Goal: Transaction & Acquisition: Obtain resource

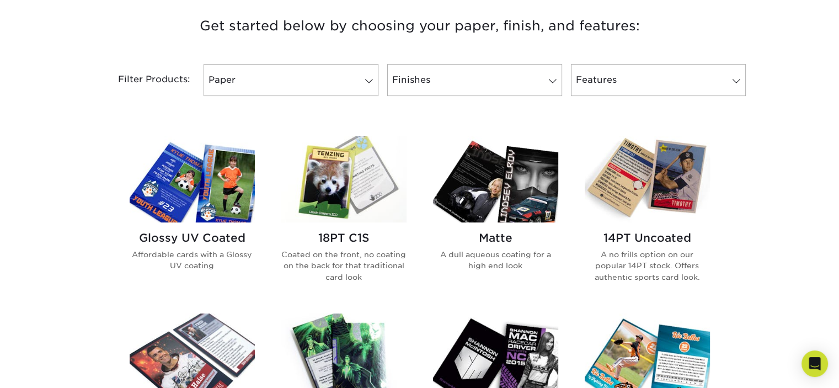
scroll to position [441, 0]
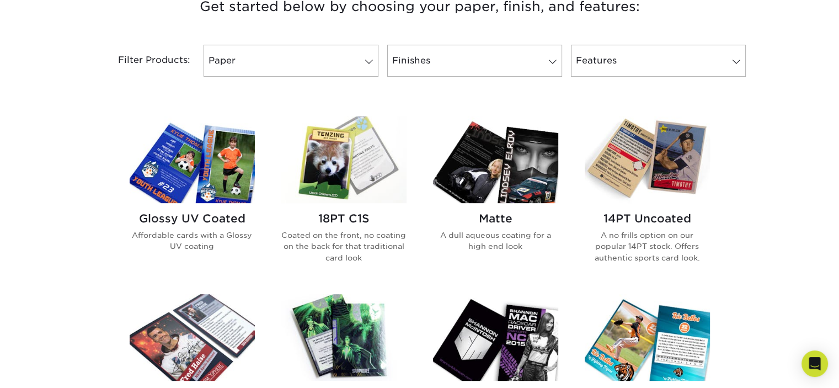
click at [214, 215] on h2 "Glossy UV Coated" at bounding box center [192, 218] width 125 height 13
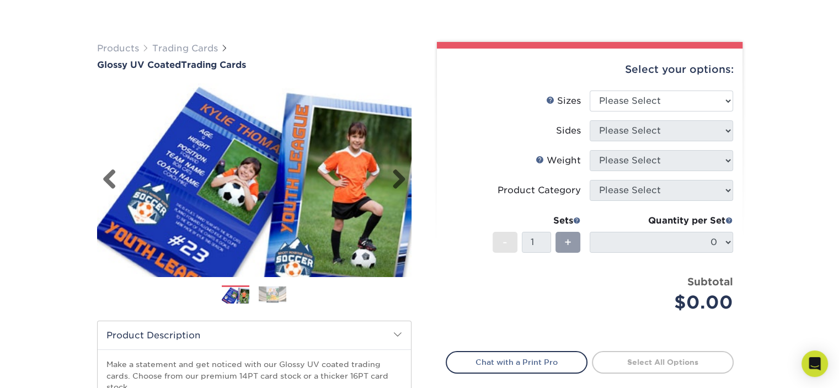
scroll to position [110, 0]
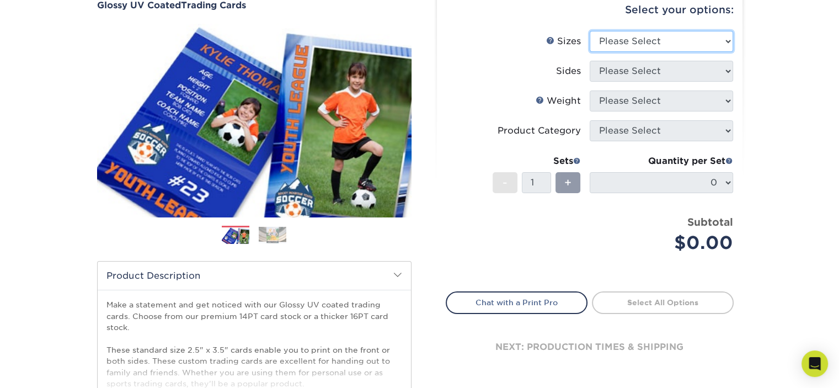
click at [722, 39] on select "Please Select 2.5" x 3.5"" at bounding box center [661, 41] width 143 height 21
select select "2.50x3.50"
click at [590, 31] on select "Please Select 2.5" x 3.5"" at bounding box center [661, 41] width 143 height 21
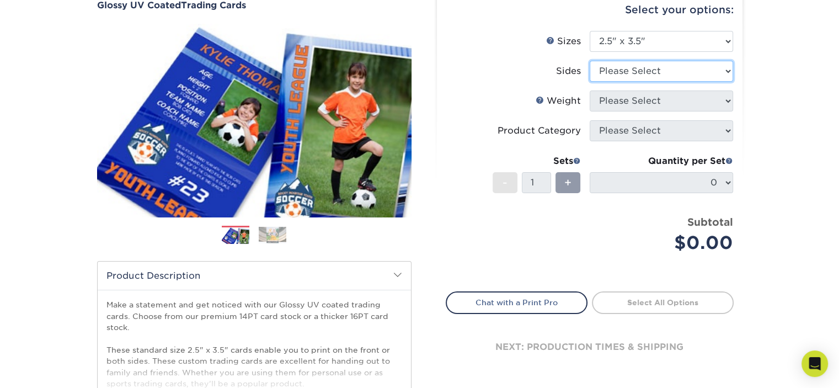
click at [728, 74] on select "Please Select Print Both Sides Print Front Only" at bounding box center [661, 71] width 143 height 21
select select "13abbda7-1d64-4f25-8bb2-c179b224825d"
click at [590, 61] on select "Please Select Print Both Sides Print Front Only" at bounding box center [661, 71] width 143 height 21
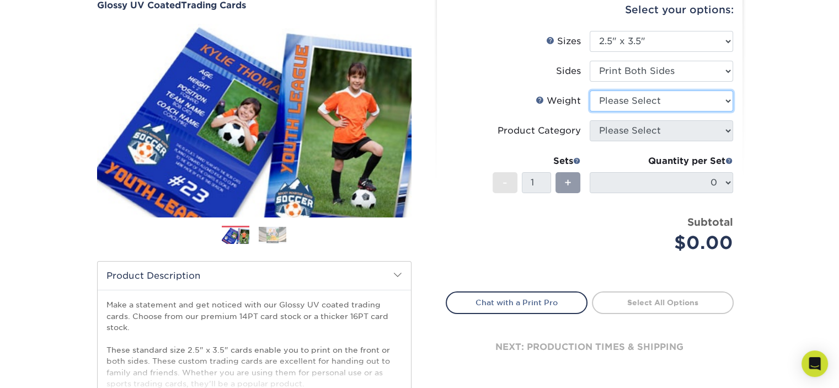
click at [722, 95] on select "Please Select 16PT 14PT 18PT C1S" at bounding box center [661, 100] width 143 height 21
select select "14PT"
click at [590, 90] on select "Please Select 16PT 14PT 18PT C1S" at bounding box center [661, 100] width 143 height 21
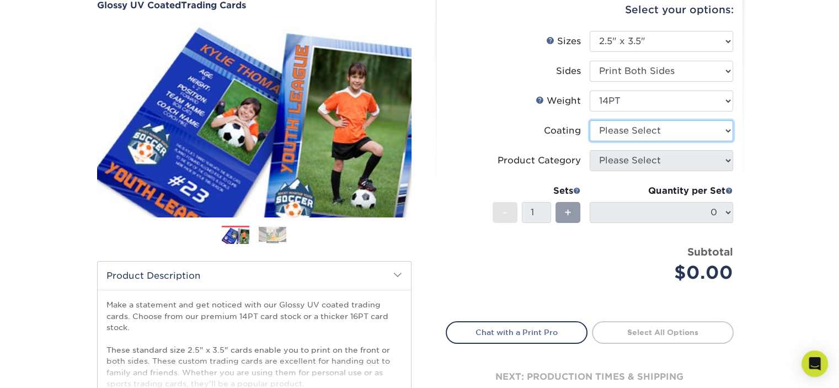
click at [723, 131] on select at bounding box center [661, 130] width 143 height 21
select select "1e8116af-acfc-44b1-83dc-8181aa338834"
click at [590, 120] on select at bounding box center [661, 130] width 143 height 21
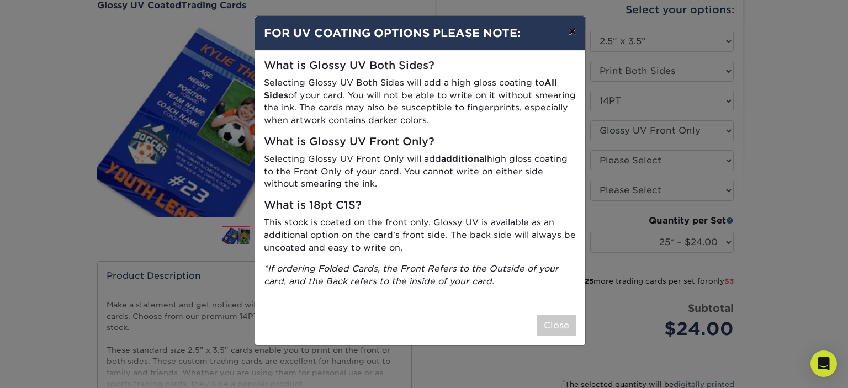
click at [572, 34] on button "×" at bounding box center [571, 31] width 25 height 31
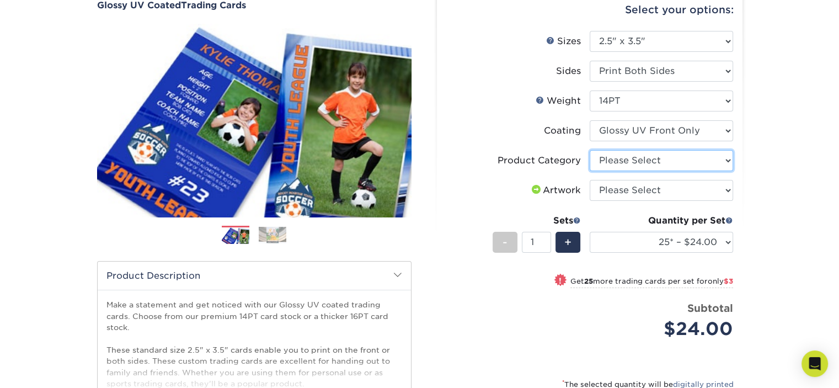
click at [726, 161] on select "Please Select Trading Cards" at bounding box center [661, 160] width 143 height 21
select select "c2f9bce9-36c2-409d-b101-c29d9d031e18"
click at [590, 150] on select "Please Select Trading Cards" at bounding box center [661, 160] width 143 height 21
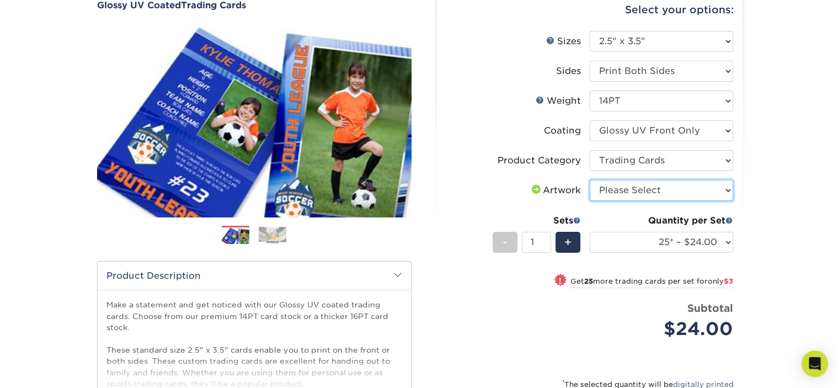
click at [726, 190] on select "Please Select I will upload files I need a design - $100" at bounding box center [661, 190] width 143 height 21
select select "upload"
click at [590, 180] on select "Please Select I will upload files I need a design - $100" at bounding box center [661, 190] width 143 height 21
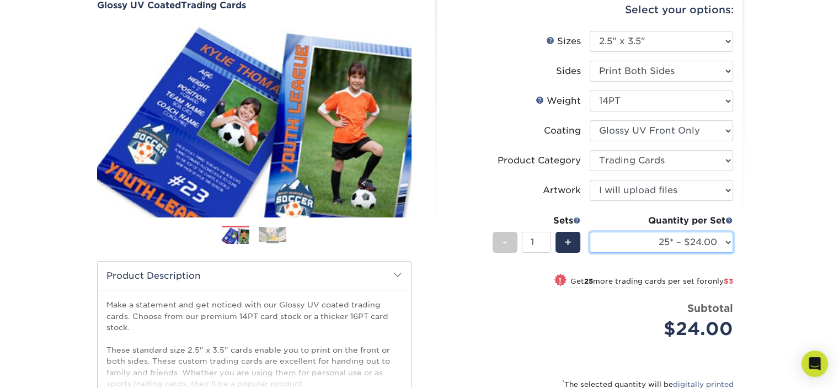
click at [728, 243] on select "25* – $24.00 50* – $27.00 75* – $34.00 100* – $37.00 250* – $48.00 500 – $59.00…" at bounding box center [661, 242] width 143 height 21
select select "250* – $48.00"
click at [590, 232] on select "25* – $24.00 50* – $27.00 75* – $34.00 100* – $37.00 250* – $48.00 500 – $59.00…" at bounding box center [661, 242] width 143 height 21
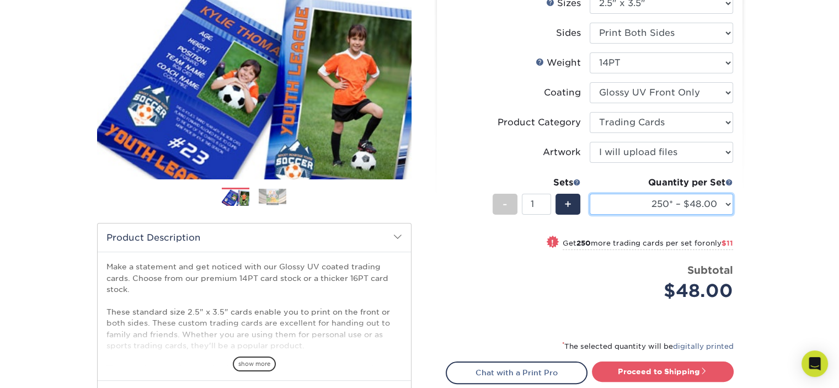
scroll to position [166, 0]
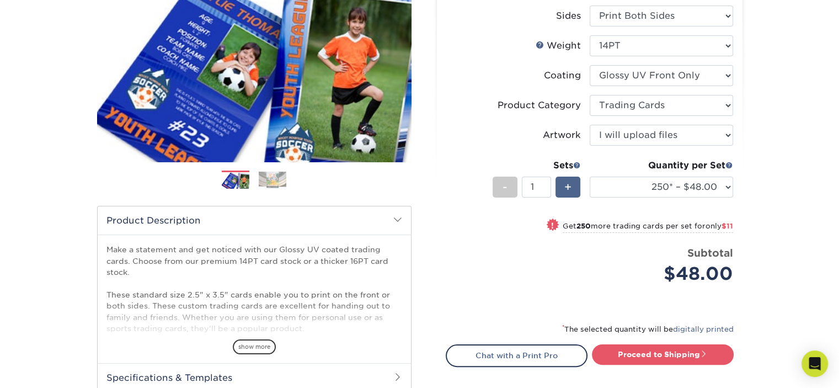
click at [569, 184] on span "+" at bounding box center [567, 187] width 7 height 17
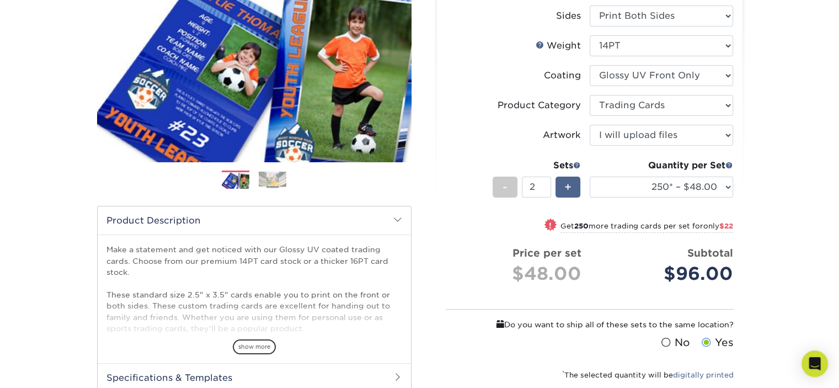
click at [569, 184] on span "+" at bounding box center [567, 187] width 7 height 17
type input "3"
click at [728, 80] on select at bounding box center [661, 75] width 143 height 21
select select "ae367451-b2b8-45df-a344-0f05b6a12993"
click at [590, 65] on select at bounding box center [661, 75] width 143 height 21
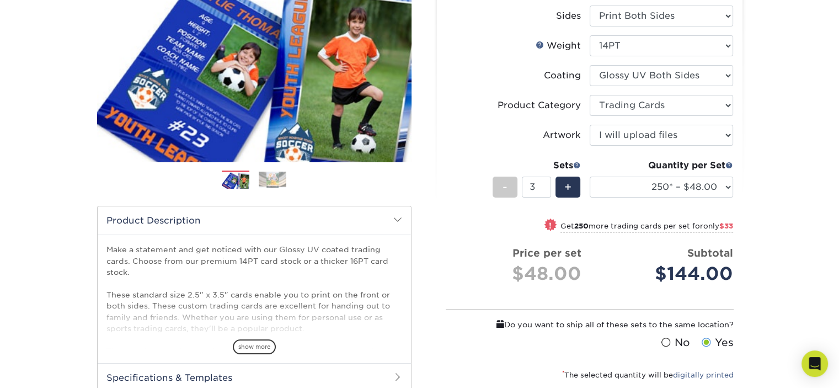
select select "-1"
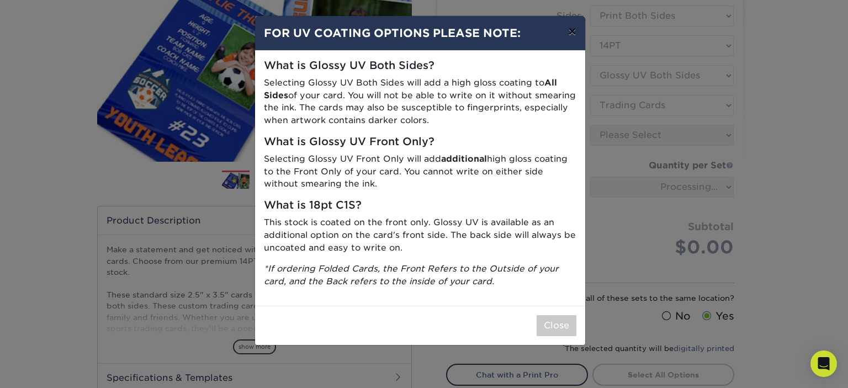
click at [569, 33] on button "×" at bounding box center [571, 31] width 25 height 31
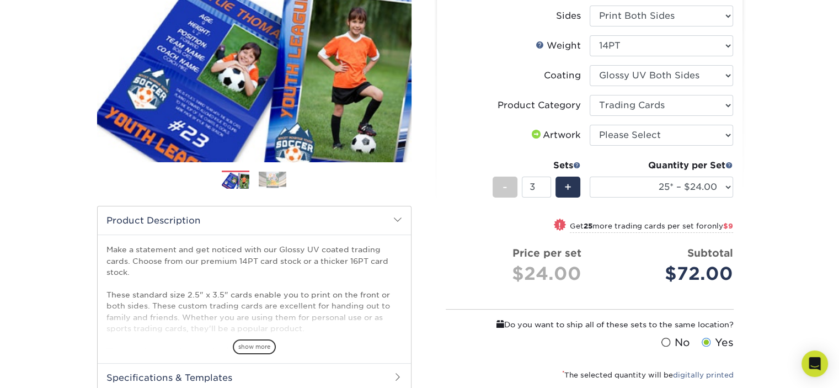
click at [787, 205] on div "Products Trading Cards Glossy UV Coated Trading Cards Previous Next /" at bounding box center [419, 211] width 839 height 613
click at [726, 187] on select "25* – $24.00 50* – $27.00 75* – $34.00 100* – $37.00 250* – $48.00 500 – $59.00…" at bounding box center [661, 187] width 143 height 21
select select "250* – $48.00"
click at [590, 177] on select "25* – $24.00 50* – $27.00 75* – $34.00 100* – $37.00 250* – $48.00 500 – $59.00…" at bounding box center [661, 187] width 143 height 21
click at [780, 228] on div "Products Trading Cards Glossy UV Coated Trading Cards Previous Next /" at bounding box center [419, 211] width 839 height 613
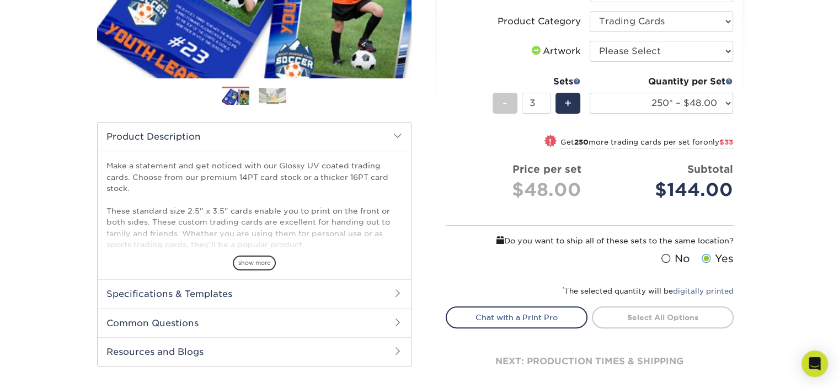
scroll to position [386, 0]
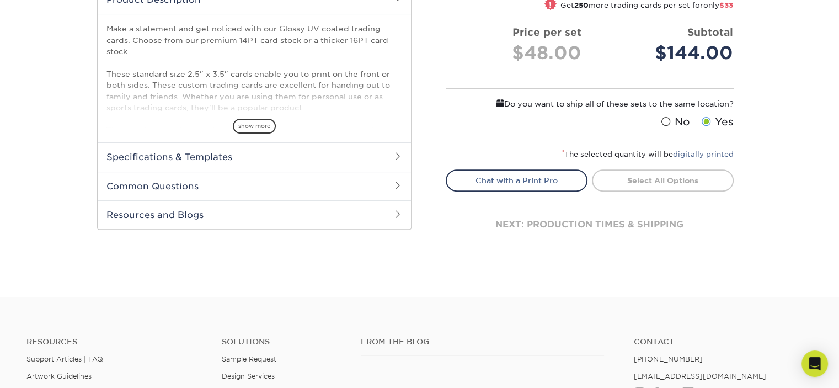
click at [708, 120] on span at bounding box center [705, 121] width 9 height 10
click at [0, 0] on input "Yes" at bounding box center [0, 0] width 0 height 0
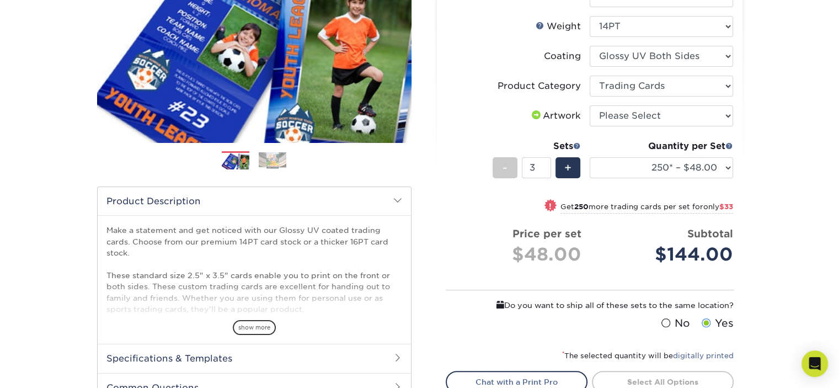
scroll to position [166, 0]
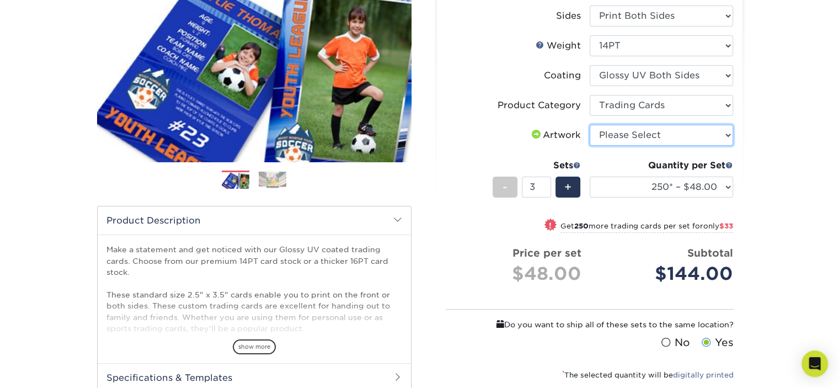
click at [726, 134] on select "Please Select I will upload files I need a design - $100" at bounding box center [661, 135] width 143 height 21
select select "upload"
click at [590, 125] on select "Please Select I will upload files I need a design - $100" at bounding box center [661, 135] width 143 height 21
click at [767, 198] on div "Products Trading Cards Glossy UV Coated Trading Cards Previous Next /" at bounding box center [419, 211] width 839 height 613
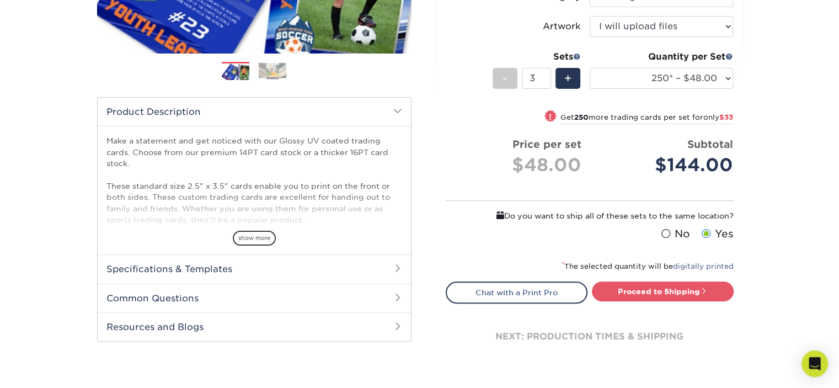
scroll to position [276, 0]
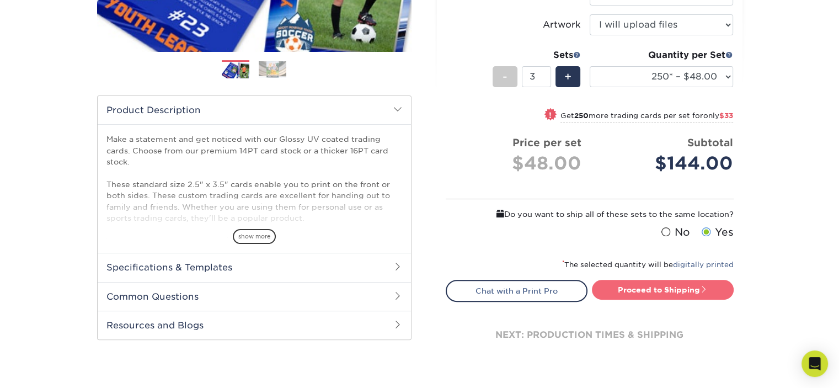
click at [693, 286] on link "Proceed to Shipping" at bounding box center [663, 290] width 142 height 20
type input "Set 1"
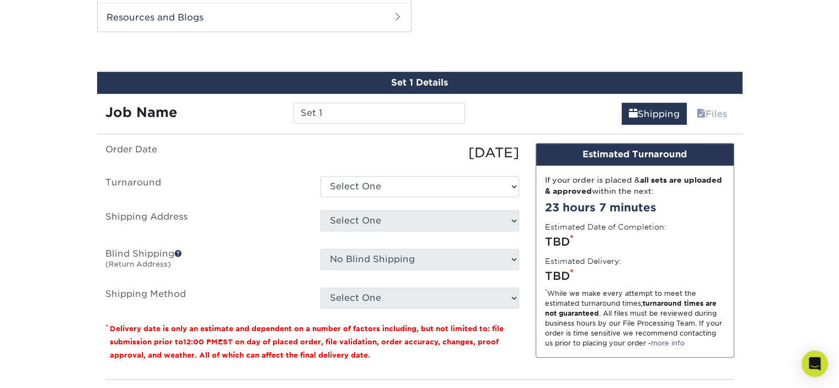
scroll to position [639, 0]
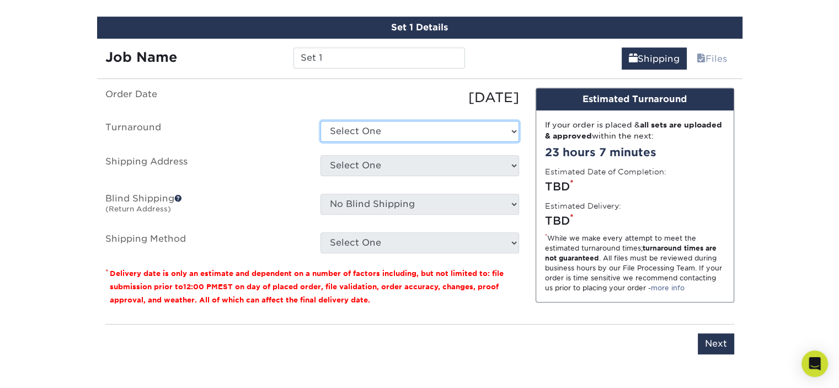
click at [509, 129] on select "Select One 2-4 Business Days 2 Day Next Business Day" at bounding box center [420, 131] width 199 height 21
select select "1618f96f-4d0f-444d-b95a-a981c81cb46f"
click at [321, 121] on select "Select One 2-4 Business Days 2 Day Next Business Day" at bounding box center [420, 131] width 199 height 21
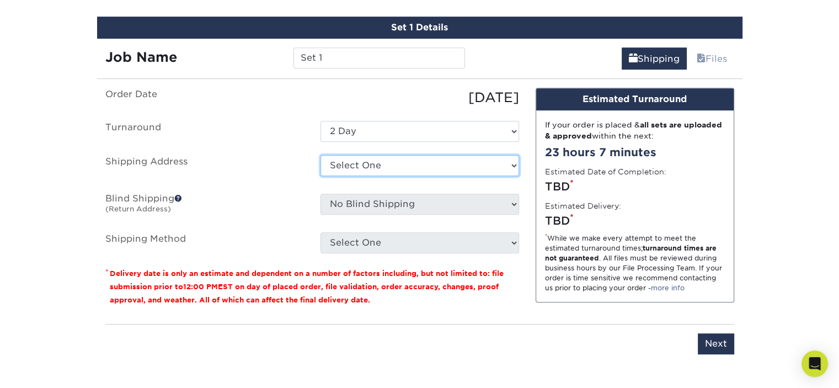
click at [376, 164] on select "Select One + Add New Address - Login" at bounding box center [420, 165] width 199 height 21
select select "newaddress"
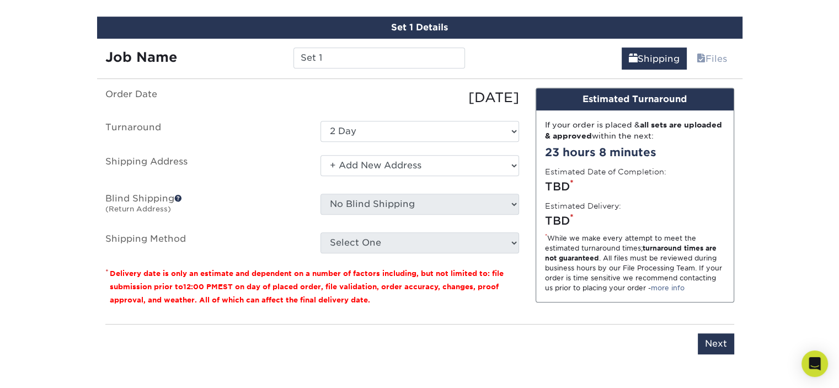
click at [321, 155] on select "Select One + Add New Address - Login" at bounding box center [420, 165] width 199 height 21
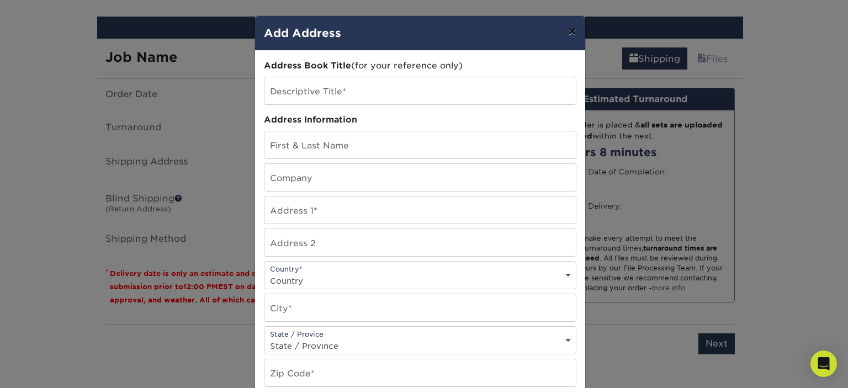
click at [569, 33] on button "×" at bounding box center [571, 31] width 25 height 31
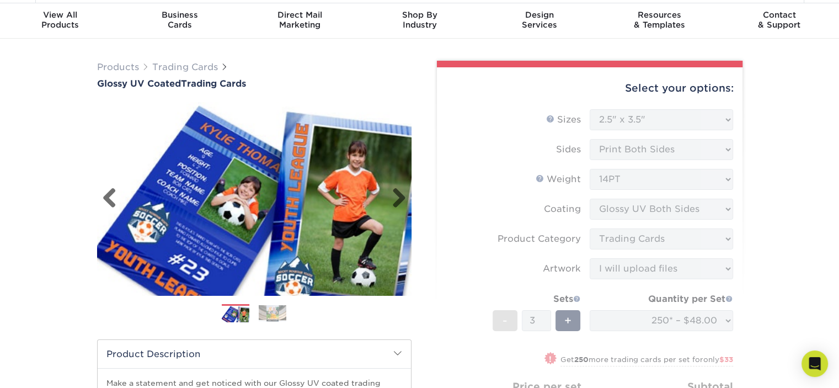
scroll to position [0, 0]
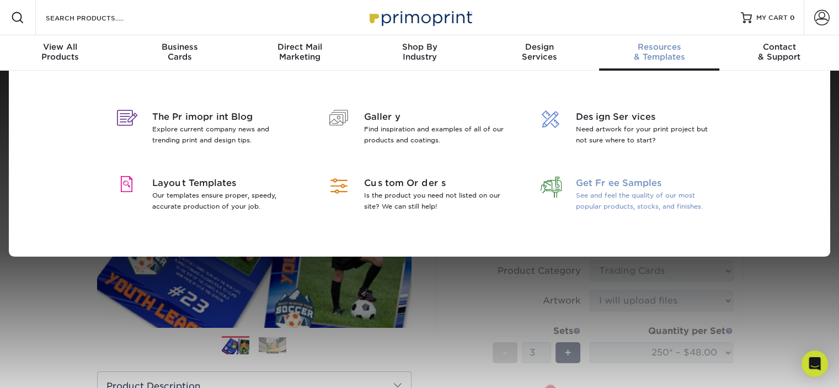
click at [612, 186] on span "Get Free Samples" at bounding box center [647, 183] width 143 height 13
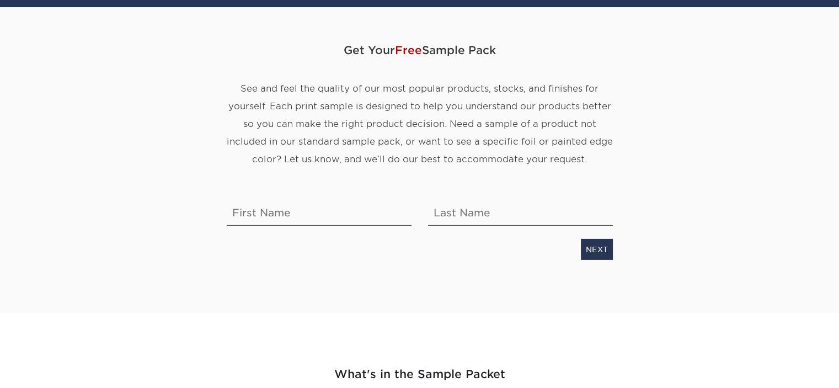
scroll to position [110, 0]
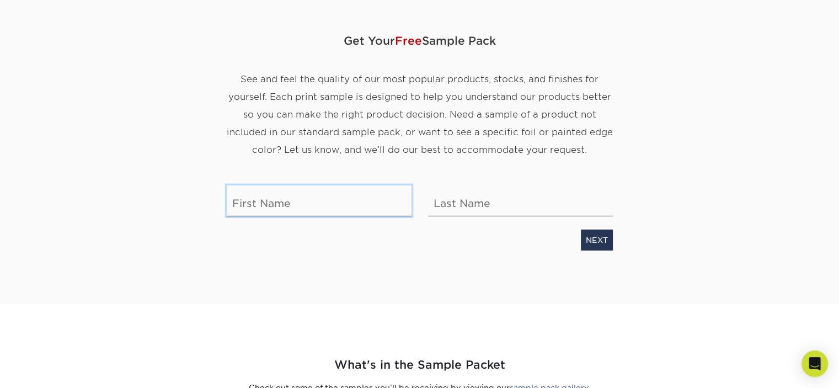
click at [285, 203] on input "text" at bounding box center [319, 200] width 185 height 31
click at [285, 203] on input "sarah w" at bounding box center [319, 200] width 185 height 31
type input "sarah"
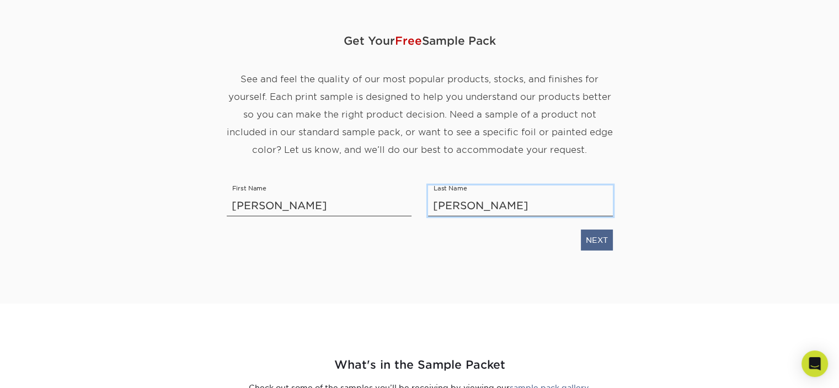
type input "weaver"
click at [594, 243] on link "NEXT" at bounding box center [597, 240] width 32 height 21
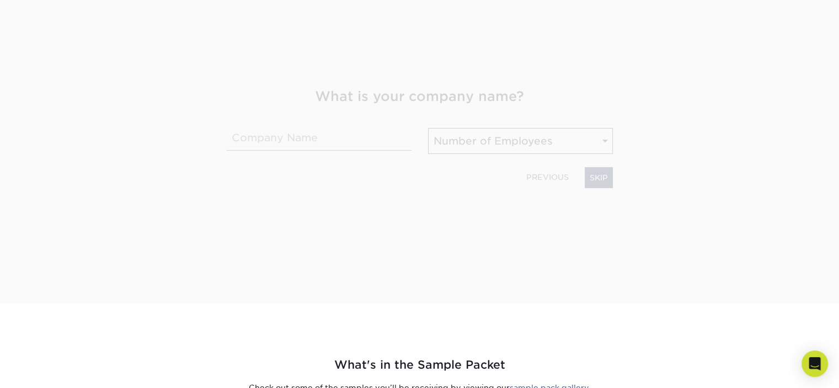
scroll to position [172, 0]
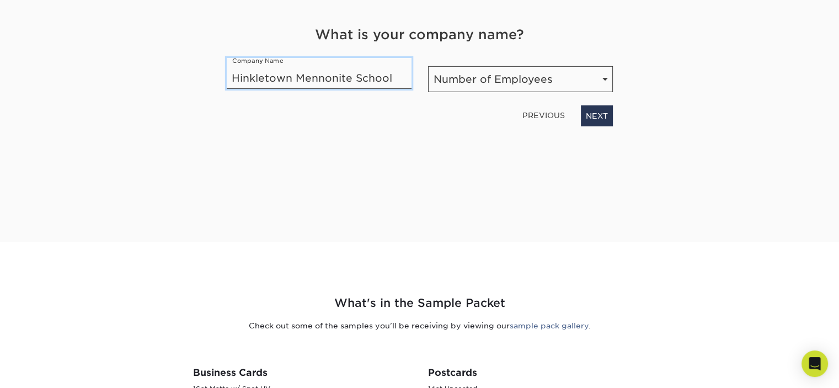
type input "Hinkletown Mennonite School"
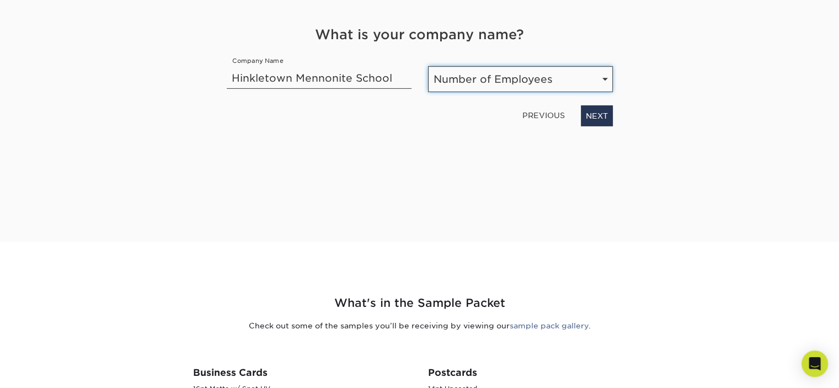
click at [600, 72] on select "Number of Employees Self-employed 1-10 employees 11-50 employees 51-200 employe…" at bounding box center [520, 79] width 185 height 26
select select "51-200"
click at [428, 66] on select "Number of Employees Self-employed 1-10 employees 11-50 employees 51-200 employe…" at bounding box center [520, 79] width 185 height 26
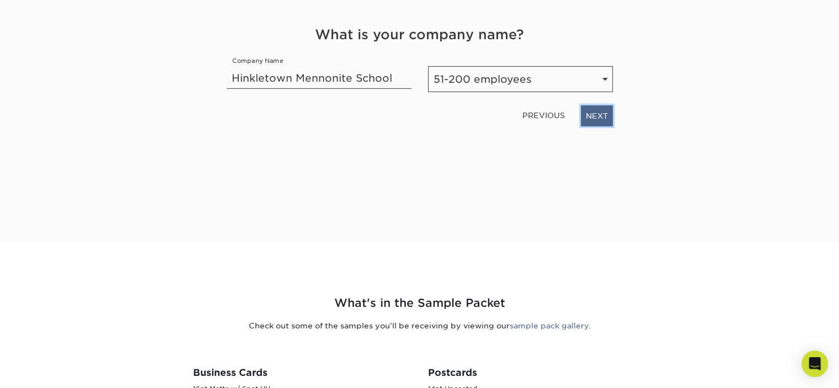
click at [603, 119] on link "NEXT" at bounding box center [597, 115] width 32 height 21
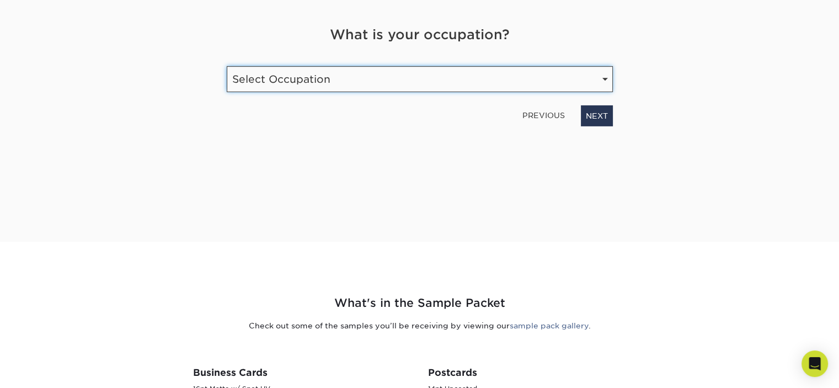
click at [343, 82] on select "Select Occupation Agency Automotive Blogger Cleaning Services Construction Educ…" at bounding box center [420, 79] width 386 height 26
click at [227, 66] on select "Select Occupation Agency Automotive Blogger Cleaning Services Construction Educ…" at bounding box center [420, 79] width 386 height 26
click at [354, 83] on select "Select Occupation Agency Automotive Blogger Cleaning Services Construction Educ…" at bounding box center [420, 79] width 386 height 26
select select "Marketing"
click at [227, 66] on select "Select Occupation Agency Automotive Blogger Cleaning Services Construction Educ…" at bounding box center [420, 79] width 386 height 26
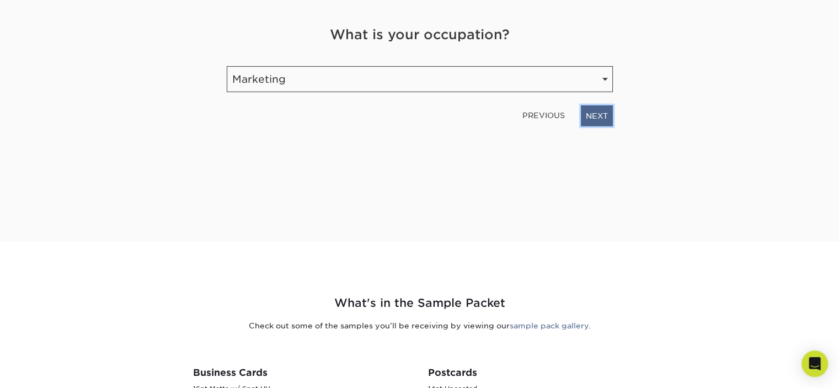
click at [595, 113] on link "NEXT" at bounding box center [597, 115] width 32 height 21
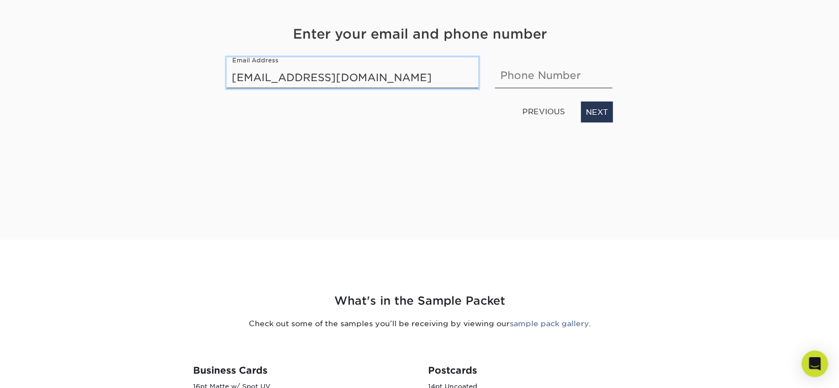
type input "sarahweaver@hinkletownschool.org"
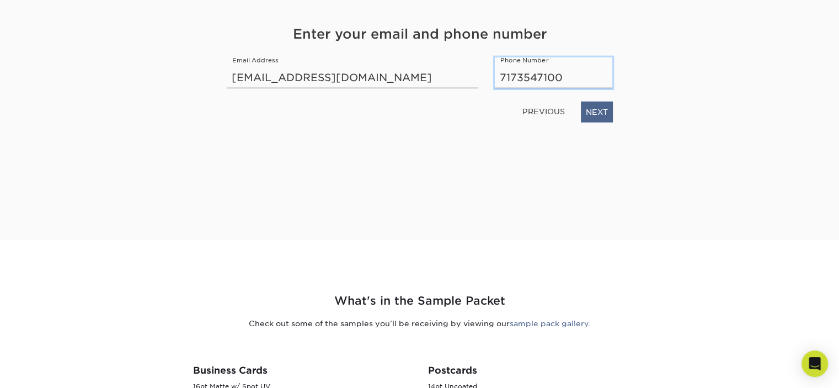
type input "7173547100"
click at [600, 112] on link "NEXT" at bounding box center [597, 112] width 32 height 21
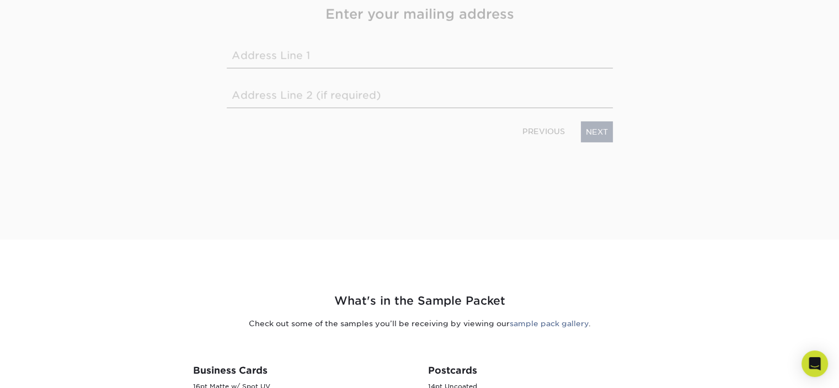
scroll to position [154, 0]
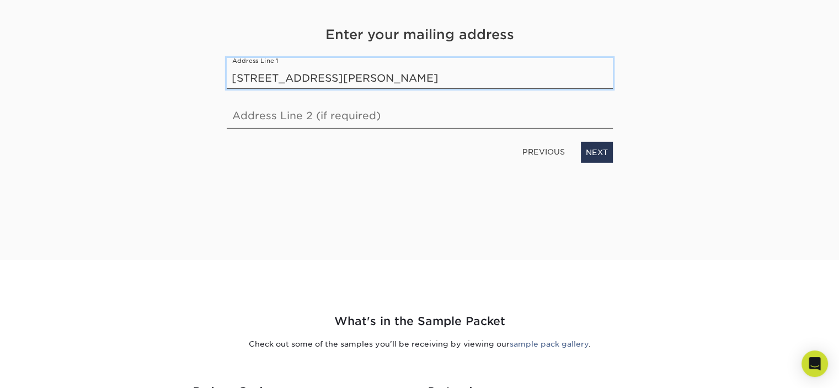
type input "272 wanner road"
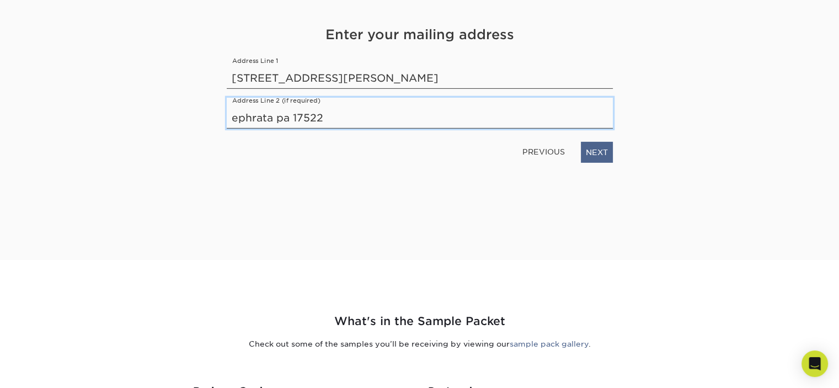
type input "ephrata pa 17522"
click at [605, 156] on link "NEXT" at bounding box center [597, 152] width 32 height 21
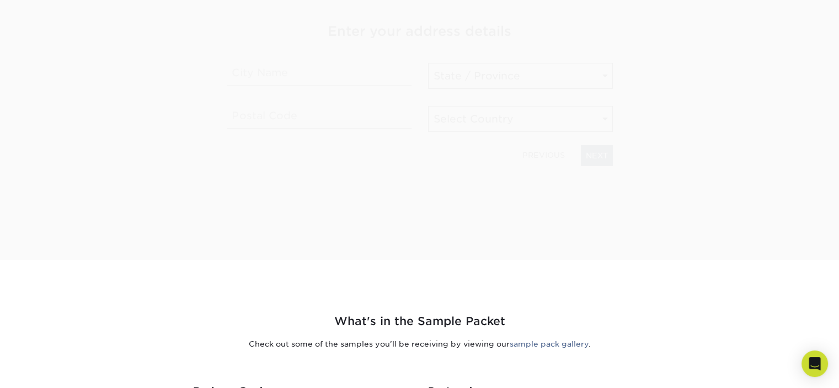
scroll to position [151, 0]
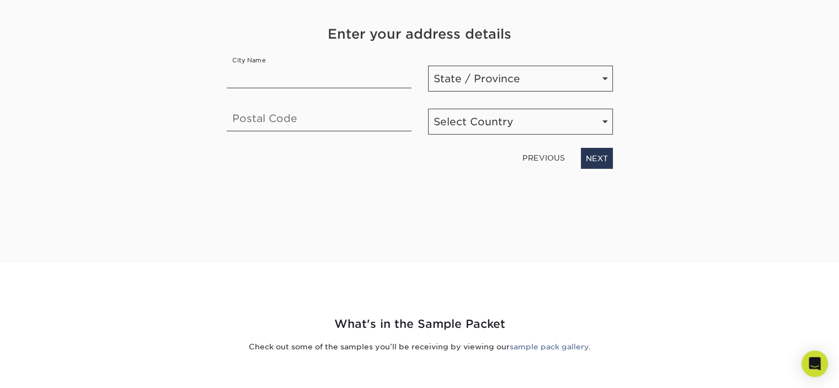
click at [534, 156] on link "PREVIOUS" at bounding box center [543, 158] width 51 height 18
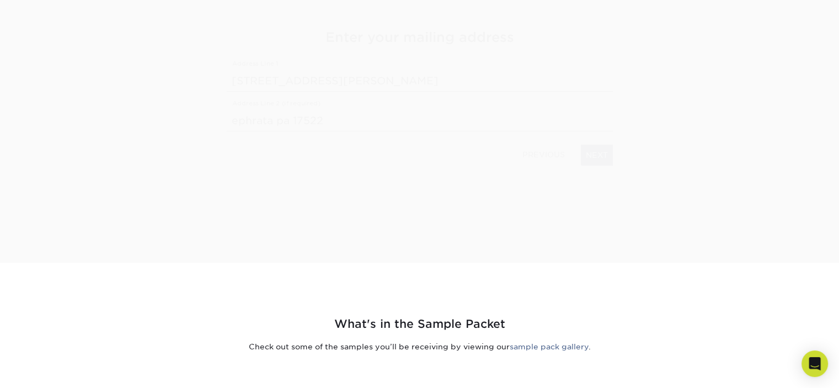
scroll to position [154, 0]
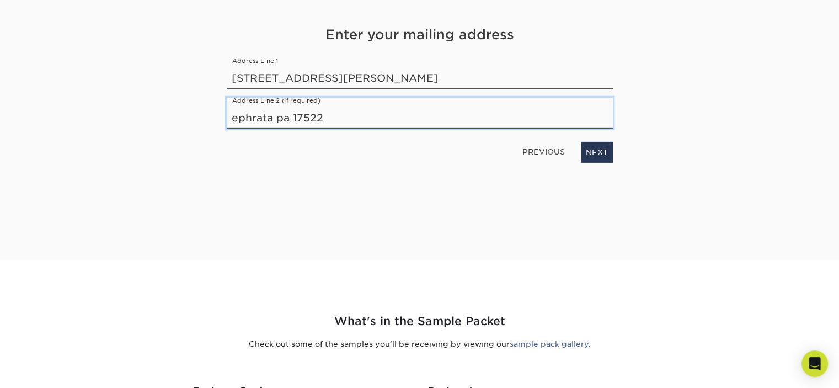
click at [330, 120] on input "ephrata pa 17522" at bounding box center [420, 113] width 386 height 31
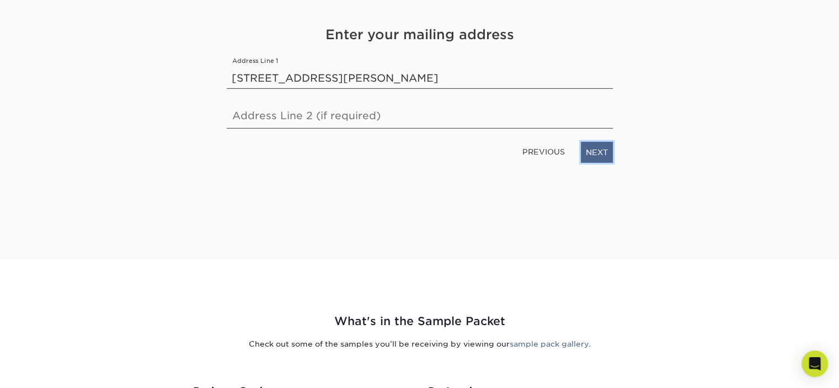
click at [605, 150] on link "NEXT" at bounding box center [597, 152] width 32 height 21
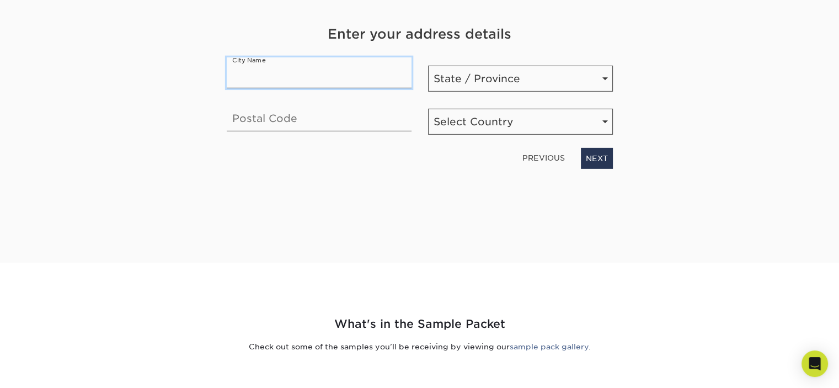
click at [279, 76] on input "text" at bounding box center [319, 72] width 185 height 31
type input "ephrata"
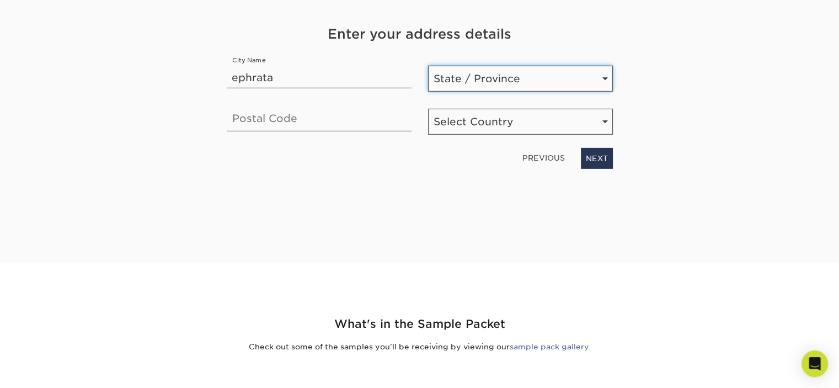
select select "PA"
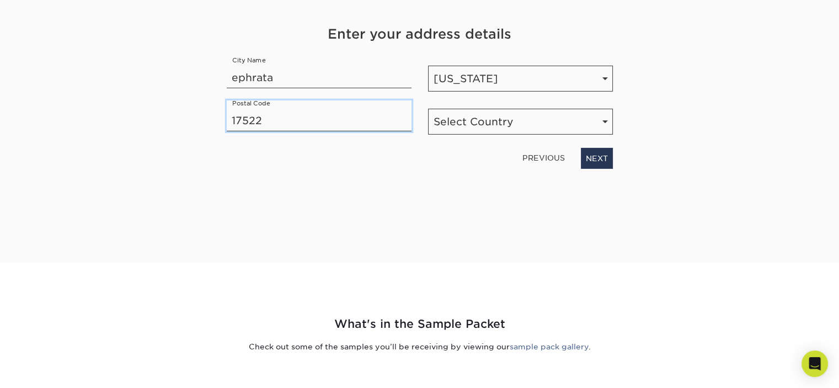
type input "17522"
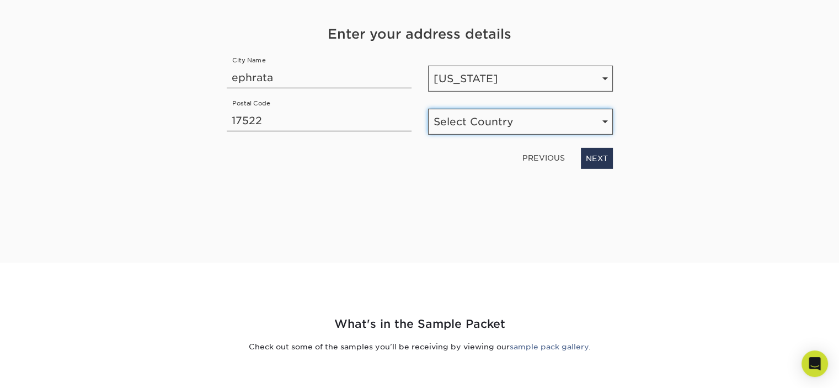
click at [528, 125] on select "Select Country United States Canada" at bounding box center [520, 122] width 185 height 26
select select "US"
click at [428, 109] on select "Select Country United States Canada" at bounding box center [520, 122] width 185 height 26
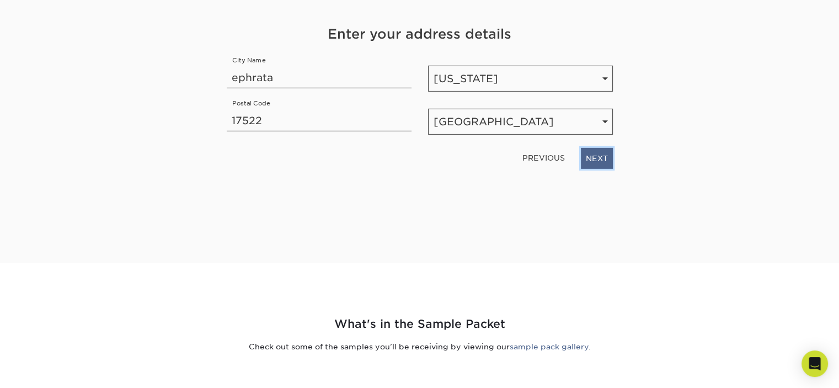
click at [593, 161] on link "NEXT" at bounding box center [597, 158] width 32 height 21
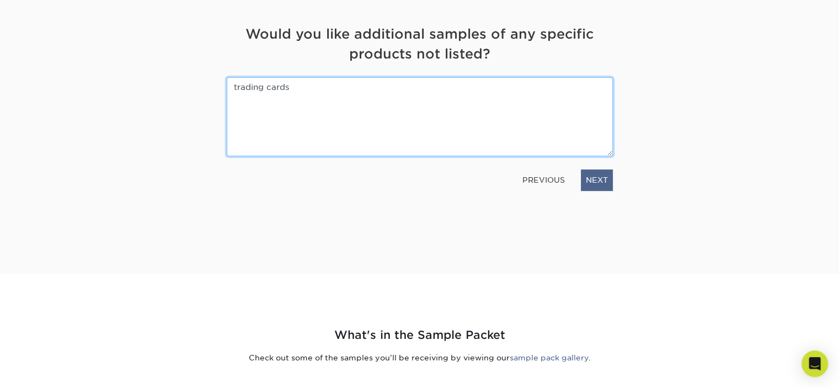
type textarea "trading cards"
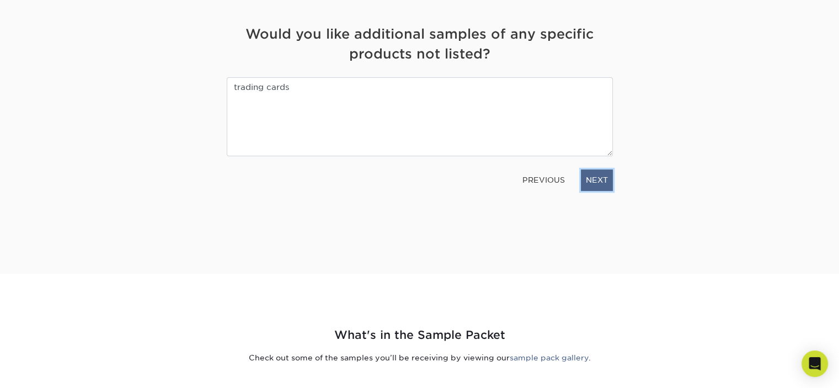
click at [603, 179] on link "NEXT" at bounding box center [597, 179] width 32 height 21
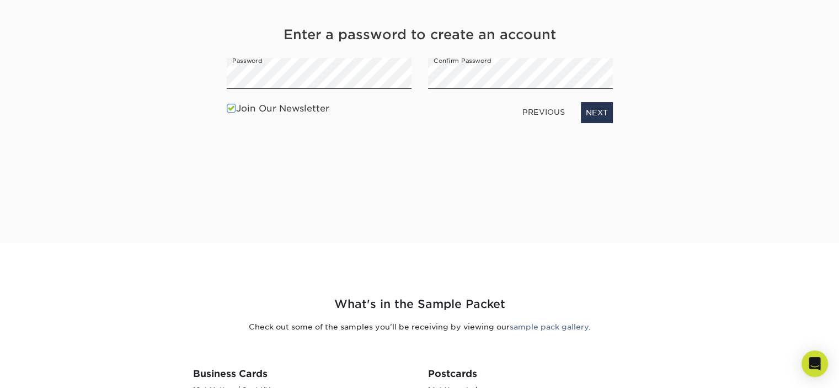
click at [231, 112] on span at bounding box center [231, 108] width 9 height 10
click at [0, 0] on input "Join Our Newsletter" at bounding box center [0, 0] width 0 height 0
click at [603, 106] on link "NEXT" at bounding box center [597, 112] width 32 height 21
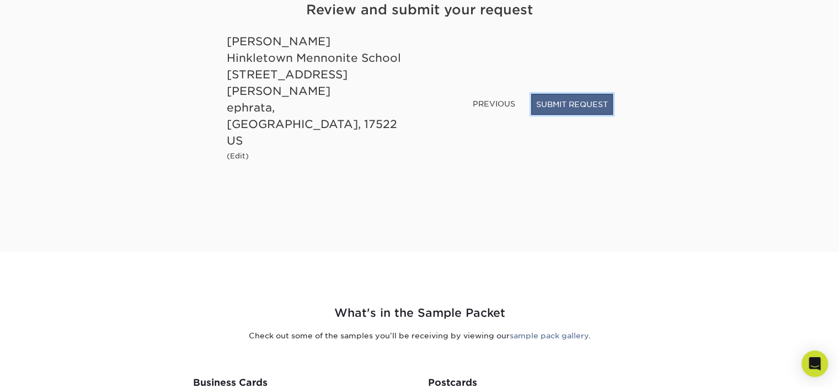
click at [582, 115] on button "SUBMIT REQUEST" at bounding box center [572, 104] width 82 height 21
